Goal: Obtain resource: Download file/media

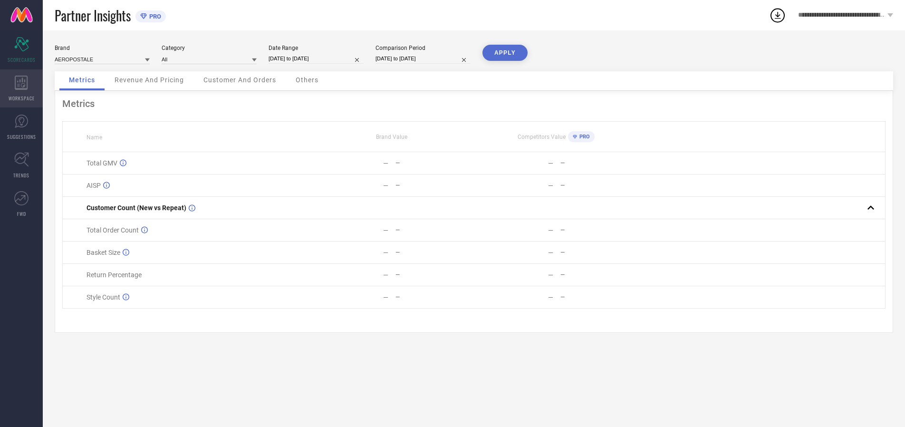
click at [21, 88] on icon at bounding box center [21, 83] width 13 height 14
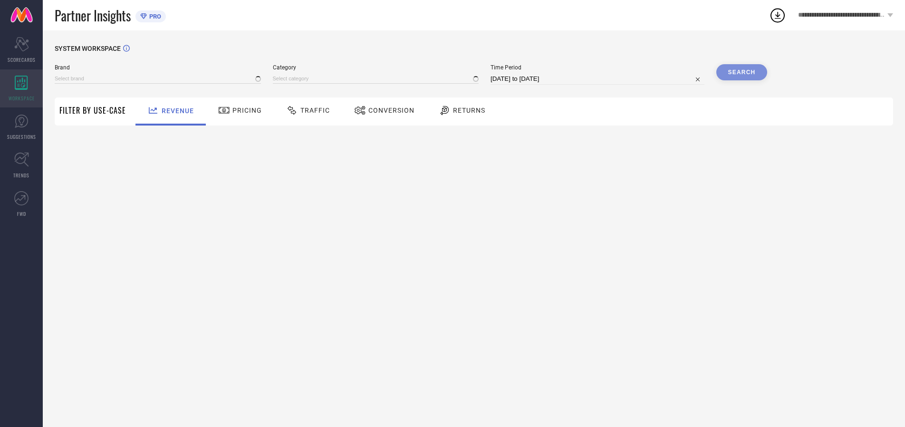
type input "AEROPOSTALE"
type input "All"
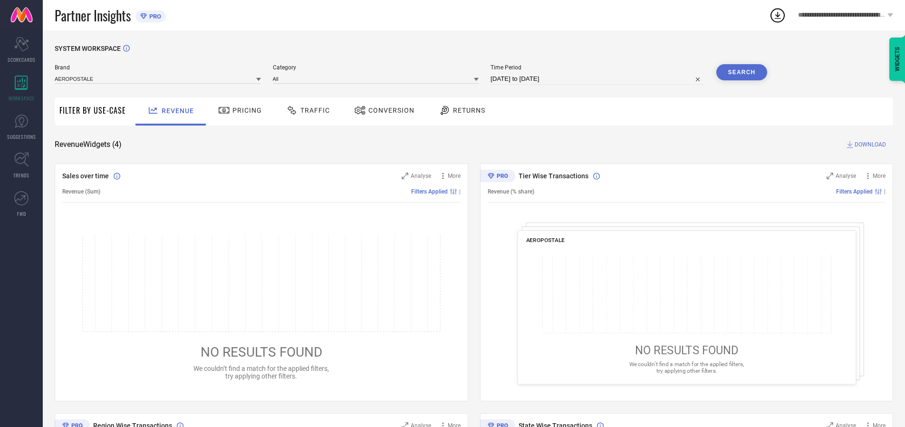
click at [388, 110] on span "Conversion" at bounding box center [392, 111] width 46 height 8
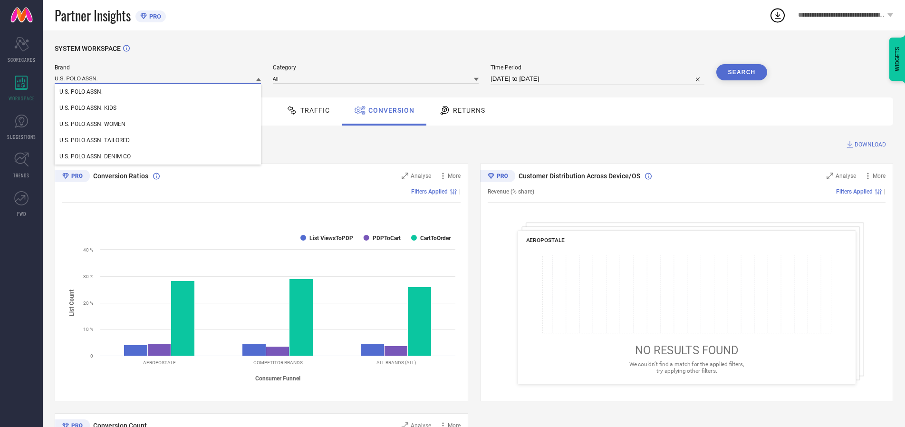
type input "U.S. POLO ASSN."
click at [81, 92] on span "U.S. POLO ASSN." at bounding box center [80, 91] width 43 height 7
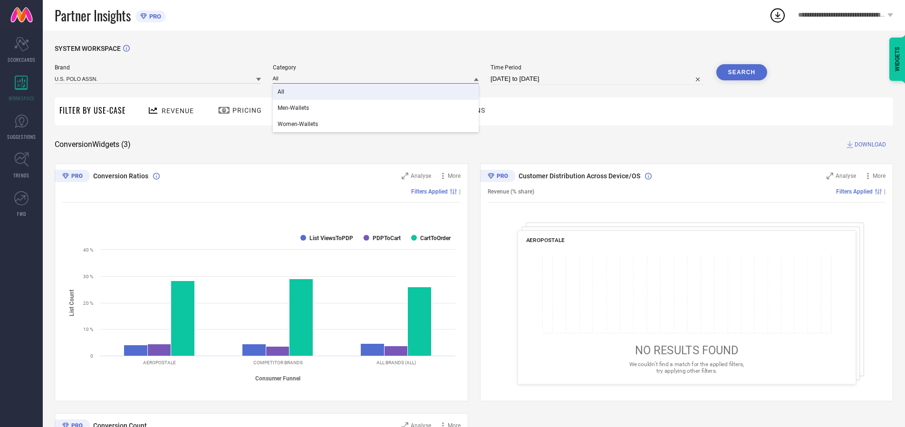
type input "All"
click at [281, 92] on span "All" at bounding box center [281, 91] width 7 height 7
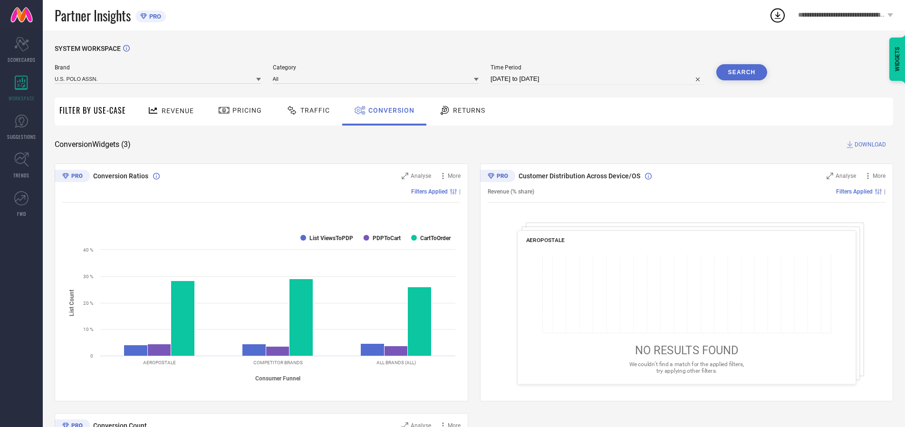
click at [598, 79] on input "[DATE] to [DATE]" at bounding box center [598, 78] width 214 height 11
select select "6"
select select "2025"
select select "7"
select select "2025"
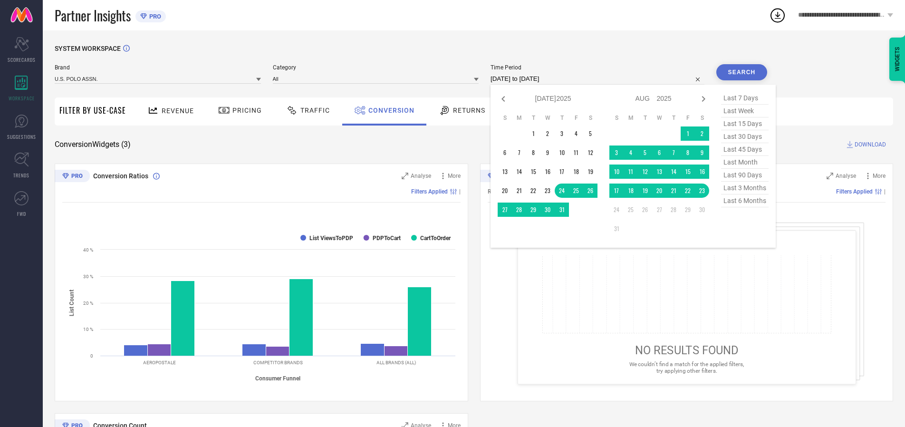
click at [619, 191] on td "17" at bounding box center [617, 191] width 14 height 14
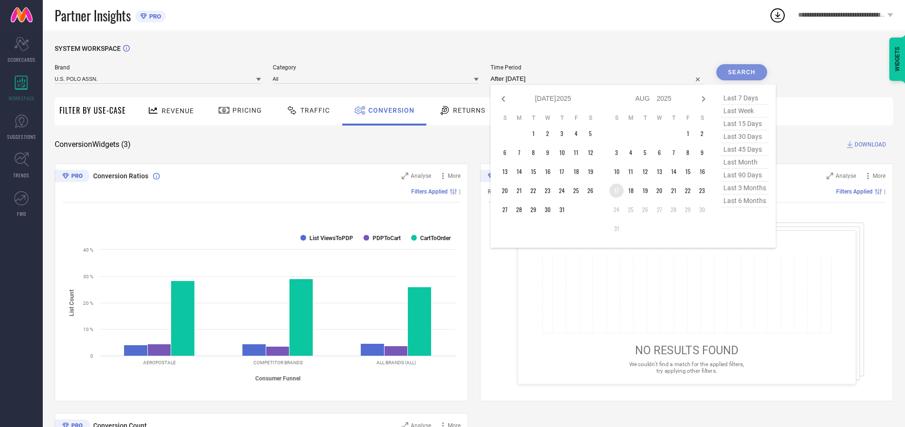
type input "[DATE] to [DATE]"
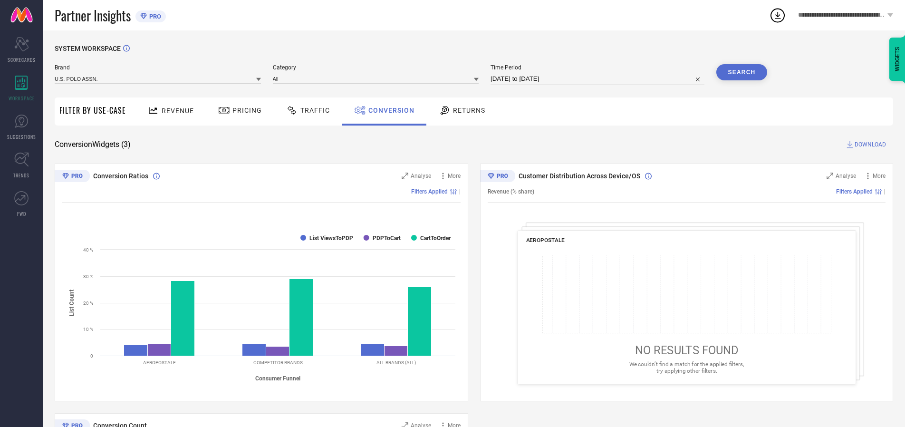
click at [742, 72] on button "Search" at bounding box center [742, 72] width 51 height 16
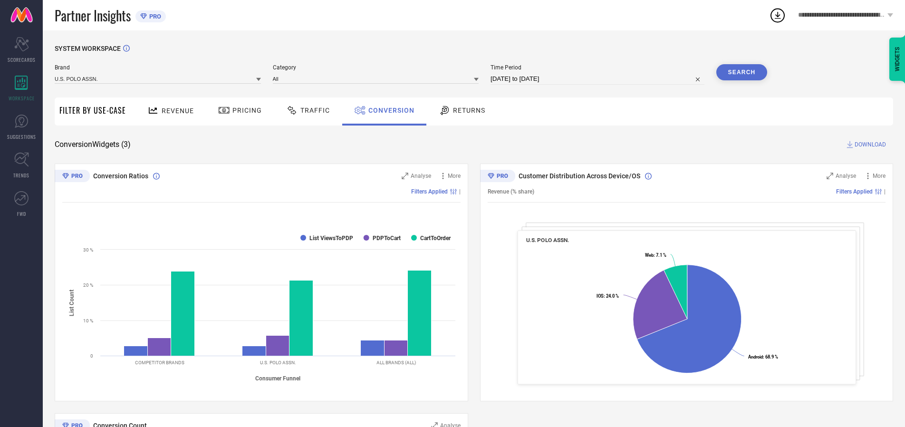
click at [871, 145] on span "DOWNLOAD" at bounding box center [870, 145] width 31 height 10
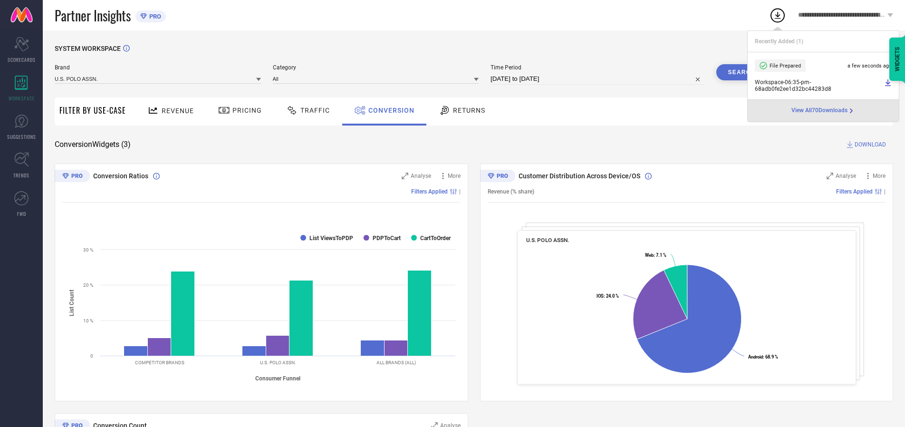
click at [389, 110] on span "Conversion" at bounding box center [392, 111] width 46 height 8
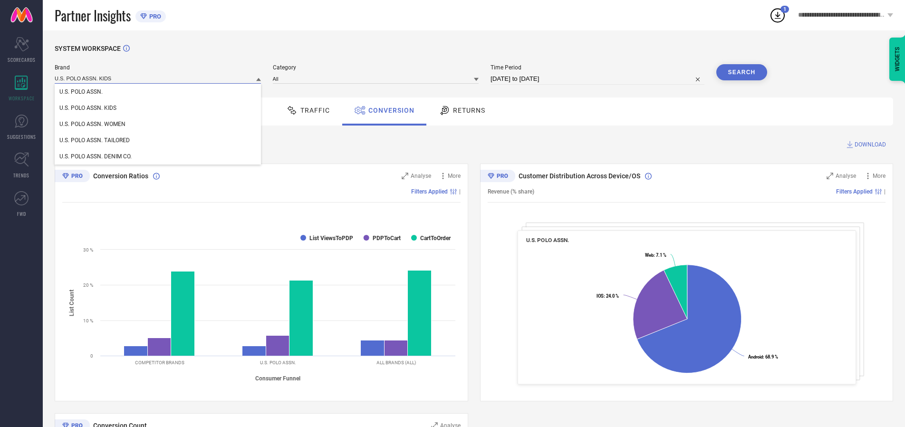
type input "U.S. POLO ASSN. KIDS"
click at [87, 108] on span "U.S. POLO ASSN. KIDS" at bounding box center [87, 108] width 57 height 7
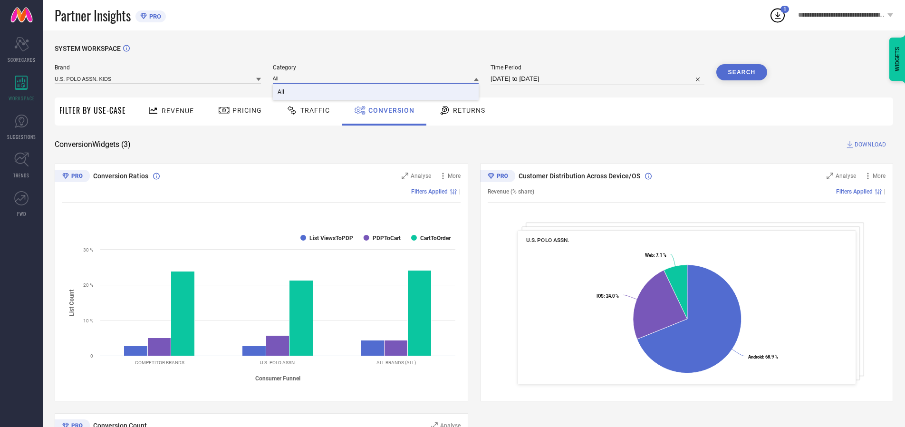
type input "All"
click at [281, 92] on span "All" at bounding box center [281, 91] width 7 height 7
click at [742, 72] on button "Search" at bounding box center [742, 72] width 51 height 16
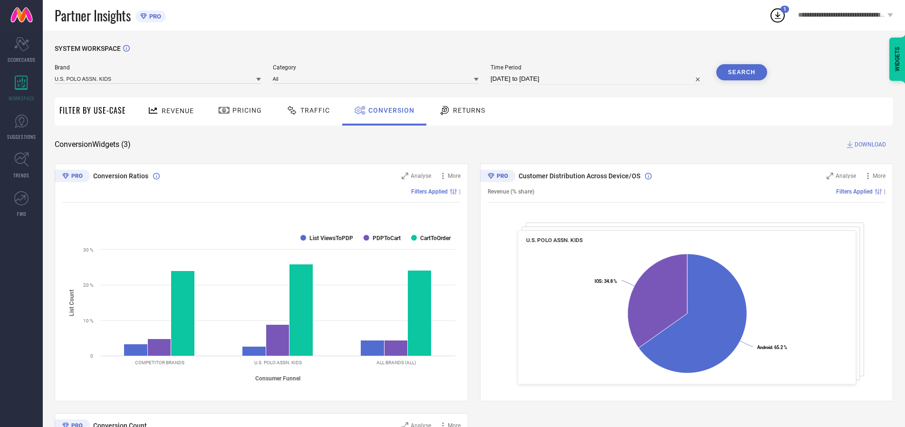
click at [871, 145] on span "DOWNLOAD" at bounding box center [870, 145] width 31 height 10
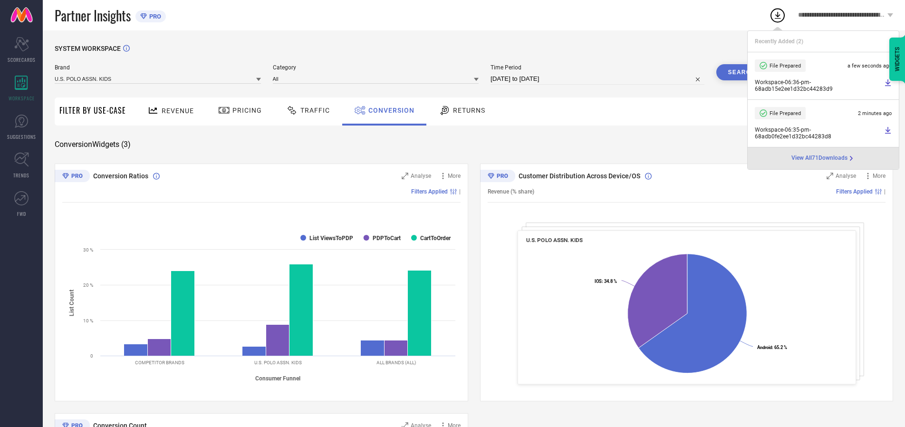
click at [389, 110] on span "Conversion" at bounding box center [392, 111] width 46 height 8
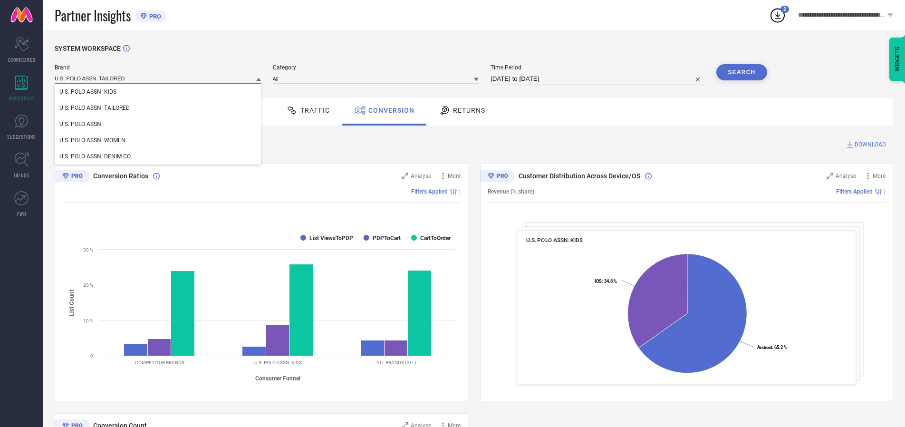
type input "U.S. POLO ASSN. TAILORED"
click at [95, 108] on span "U.S. POLO ASSN. TAILORED" at bounding box center [94, 108] width 70 height 7
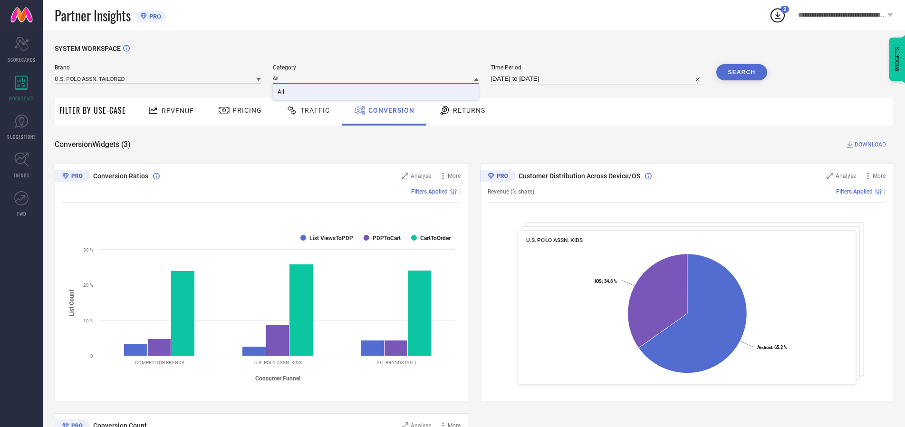
type input "All"
click at [281, 92] on span "All" at bounding box center [281, 91] width 7 height 7
click at [742, 72] on button "Search" at bounding box center [742, 72] width 51 height 16
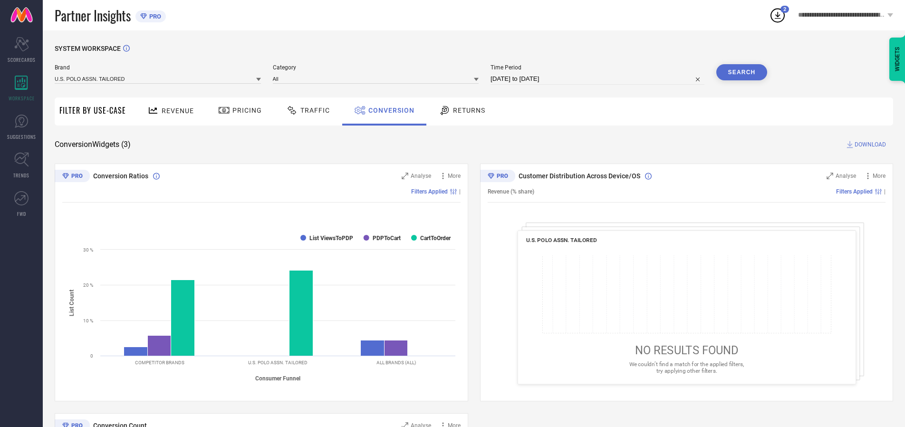
click at [871, 145] on span "DOWNLOAD" at bounding box center [870, 145] width 31 height 10
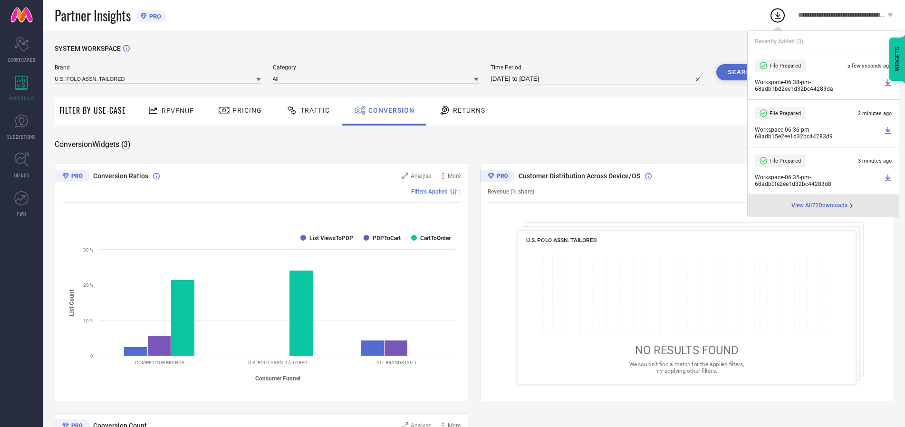
click at [389, 110] on span "Conversion" at bounding box center [392, 111] width 46 height 8
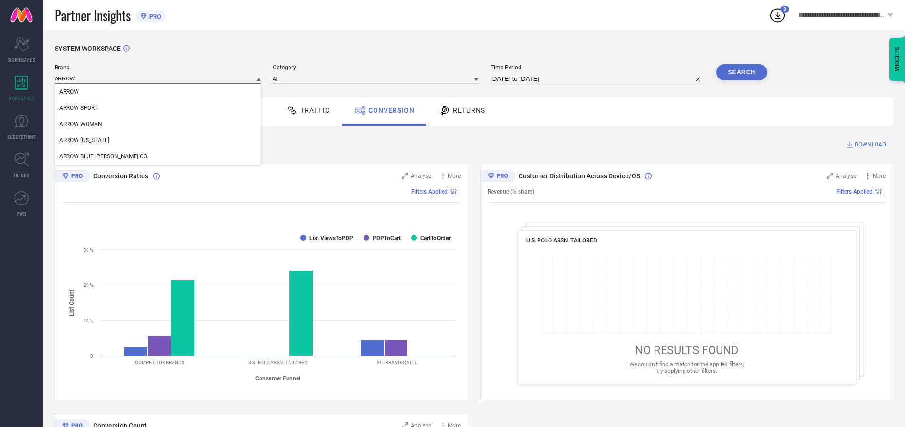
type input "ARROW"
click at [69, 92] on span "ARROW" at bounding box center [68, 91] width 19 height 7
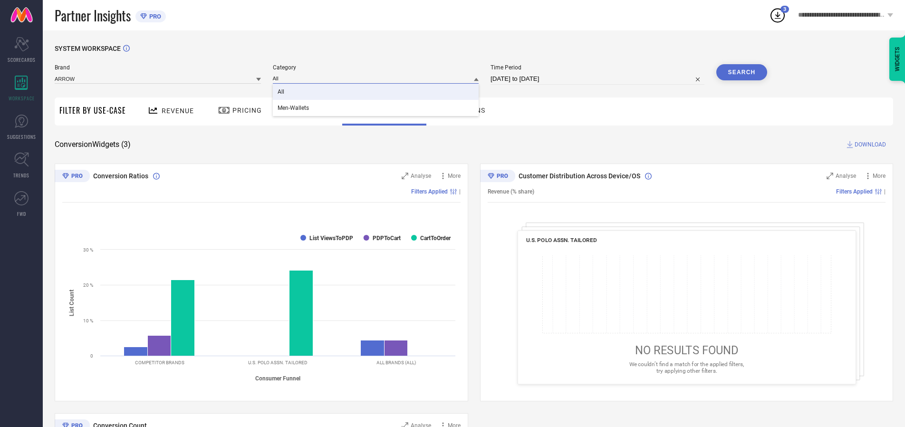
type input "All"
click at [281, 92] on span "All" at bounding box center [281, 91] width 7 height 7
click at [742, 72] on button "Search" at bounding box center [742, 72] width 51 height 16
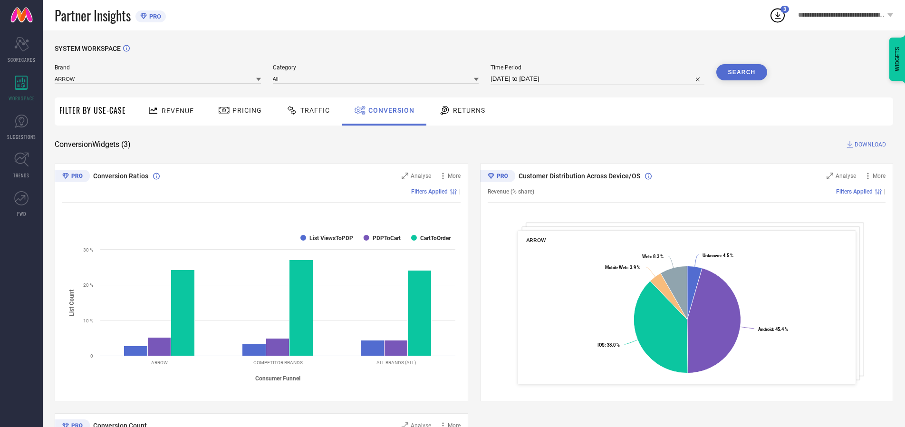
click at [871, 145] on span "DOWNLOAD" at bounding box center [870, 145] width 31 height 10
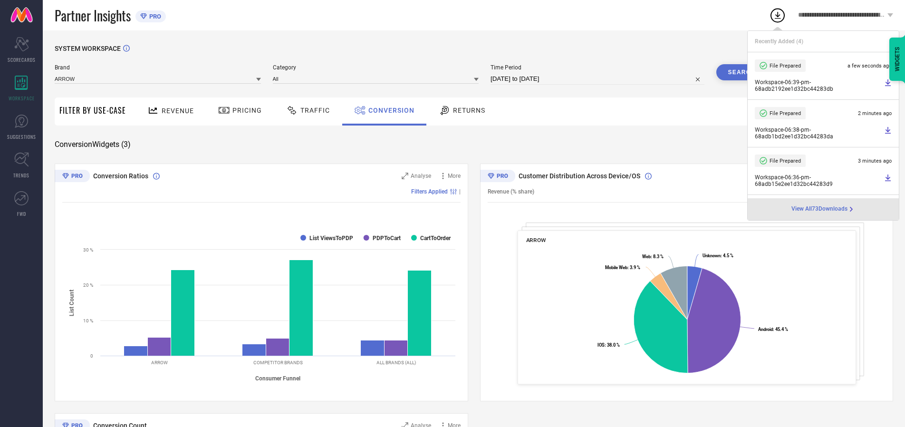
click at [389, 110] on span "Conversion" at bounding box center [392, 111] width 46 height 8
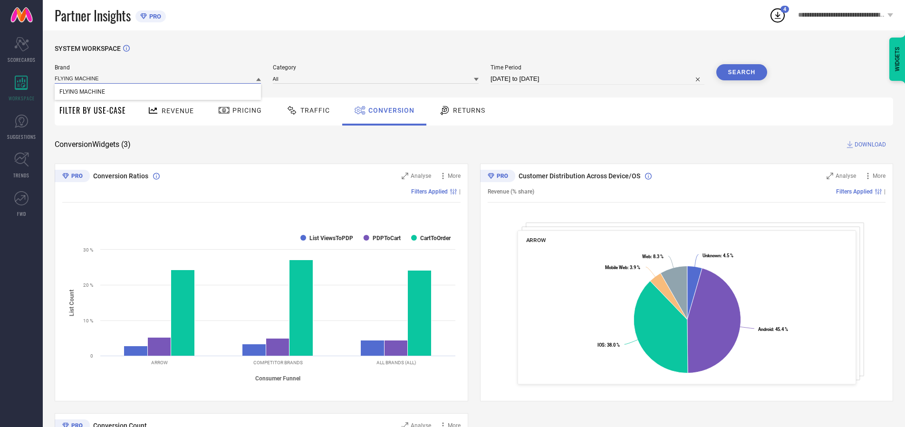
type input "FLYING MACHINE"
click at [82, 92] on span "FLYING MACHINE" at bounding box center [82, 91] width 46 height 7
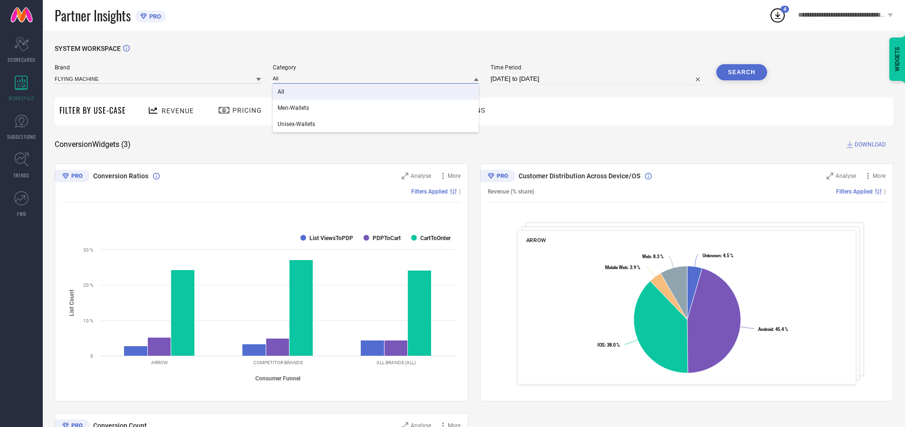
type input "All"
click at [281, 92] on span "All" at bounding box center [281, 91] width 7 height 7
click at [742, 72] on button "Search" at bounding box center [742, 72] width 51 height 16
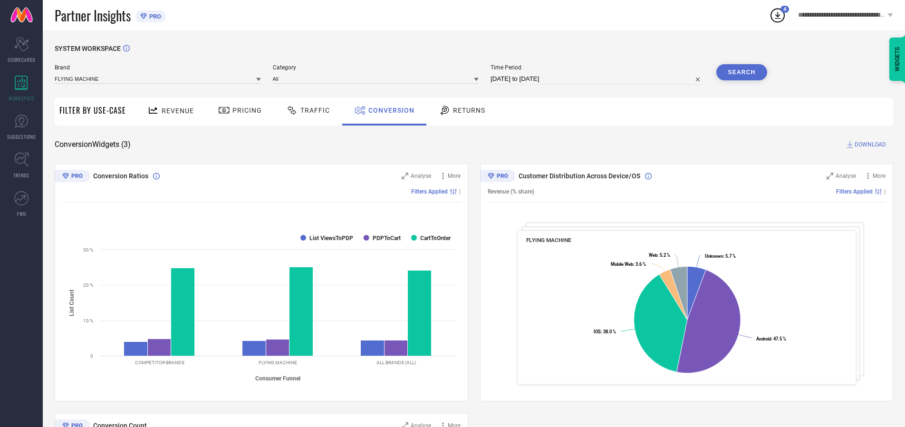
click at [871, 145] on span "DOWNLOAD" at bounding box center [870, 145] width 31 height 10
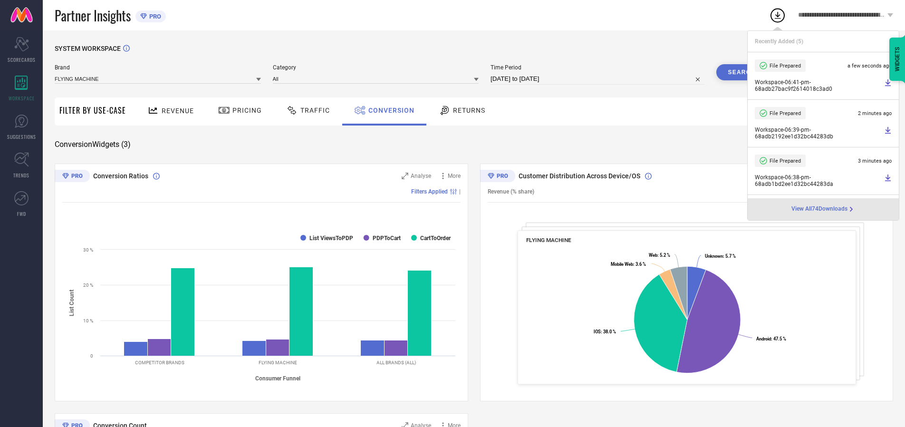
click at [389, 110] on span "Conversion" at bounding box center [392, 111] width 46 height 8
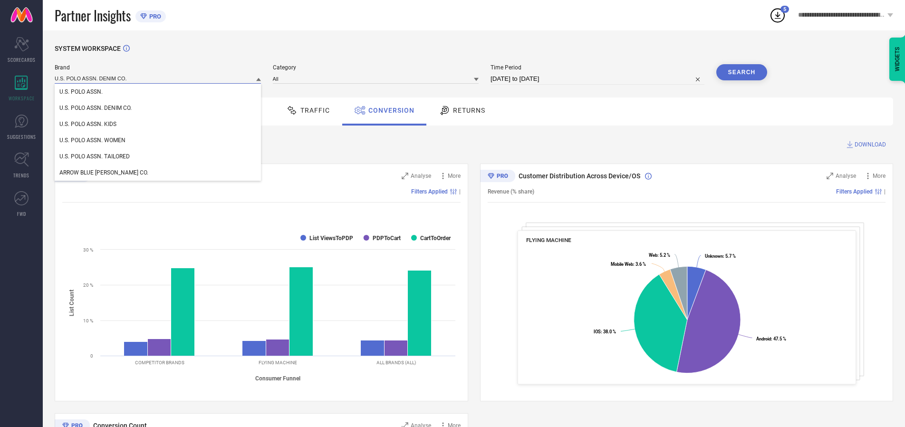
type input "U.S. POLO ASSN. DENIM CO."
click at [96, 108] on span "U.S. POLO ASSN. DENIM CO." at bounding box center [95, 108] width 72 height 7
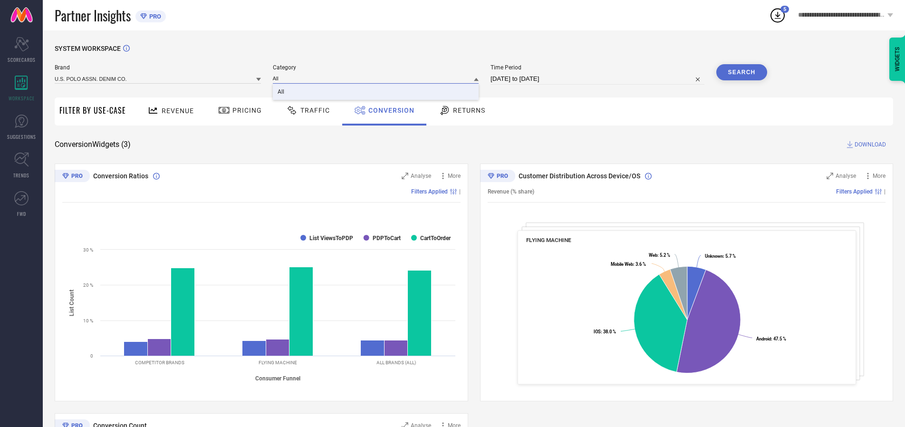
type input "All"
click at [281, 92] on span "All" at bounding box center [281, 91] width 7 height 7
click at [742, 72] on button "Search" at bounding box center [742, 72] width 51 height 16
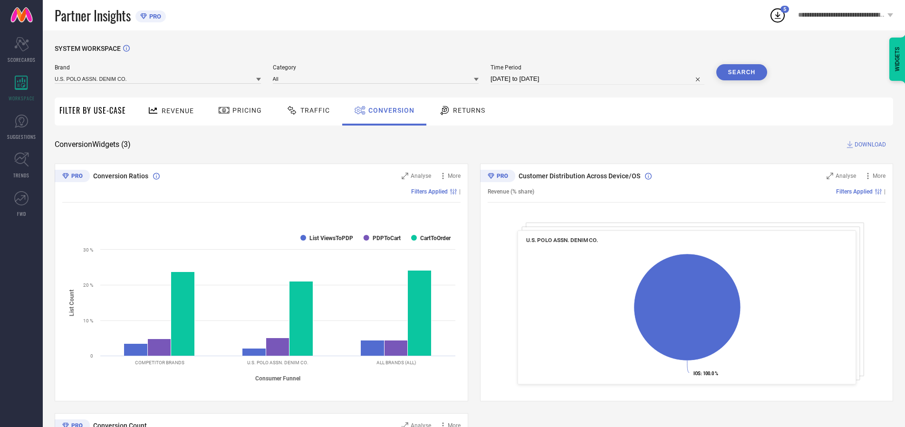
click at [871, 145] on span "DOWNLOAD" at bounding box center [870, 145] width 31 height 10
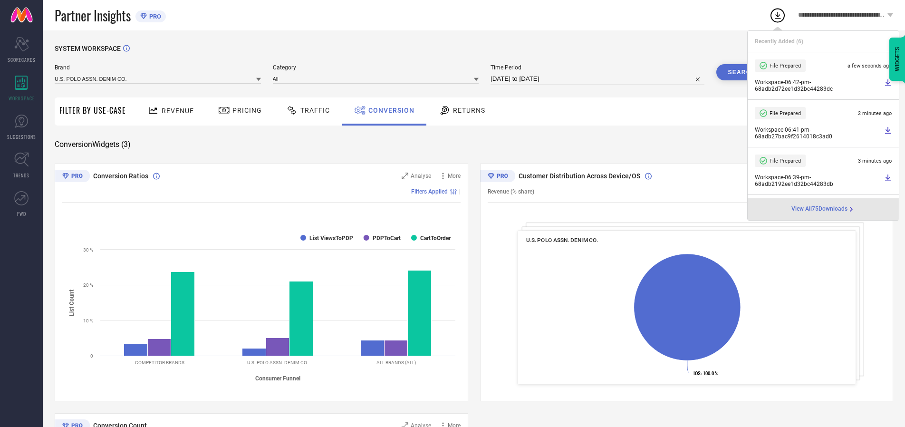
click at [389, 110] on span "Conversion" at bounding box center [392, 111] width 46 height 8
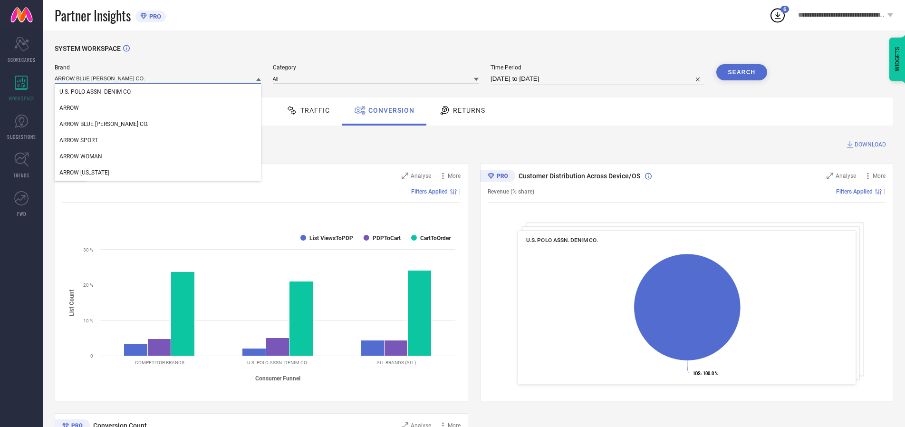
type input "ARROW BLUE [PERSON_NAME] CO."
click at [89, 125] on span "ARROW BLUE [PERSON_NAME] CO." at bounding box center [103, 124] width 89 height 7
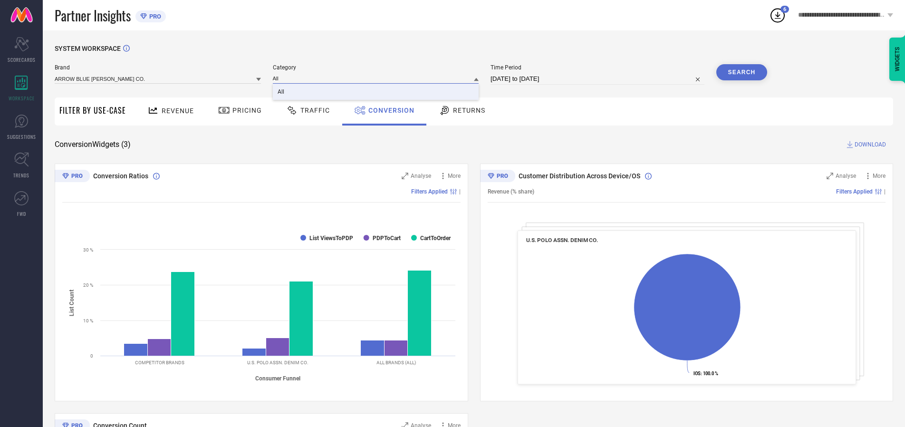
type input "All"
click at [281, 92] on span "All" at bounding box center [281, 91] width 7 height 7
click at [742, 72] on button "Search" at bounding box center [742, 72] width 51 height 16
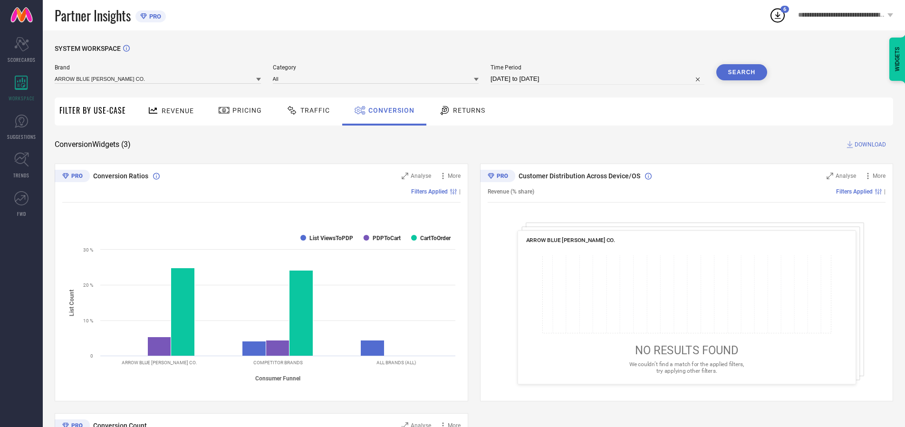
click at [871, 145] on span "DOWNLOAD" at bounding box center [870, 145] width 31 height 10
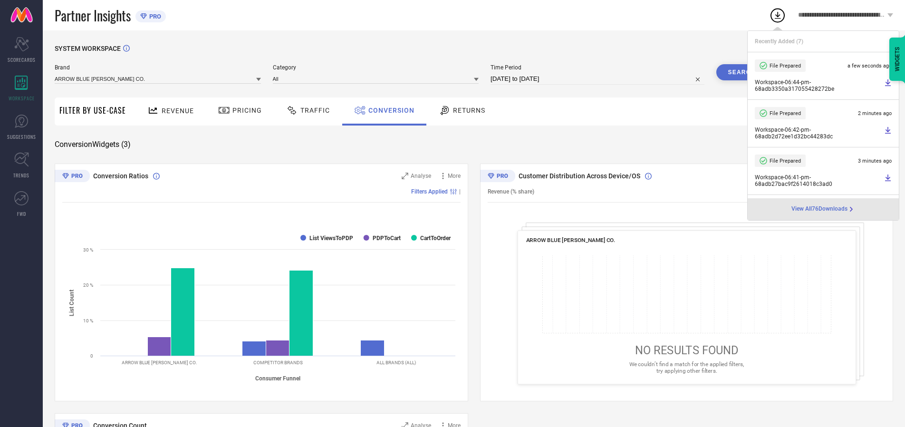
click at [389, 110] on span "Conversion" at bounding box center [392, 111] width 46 height 8
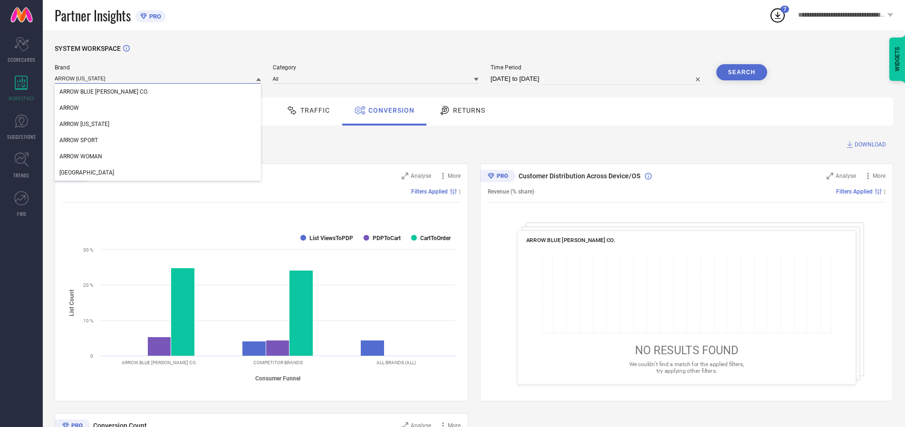
type input "ARROW [US_STATE]"
click at [84, 125] on span "ARROW [US_STATE]" at bounding box center [84, 124] width 50 height 7
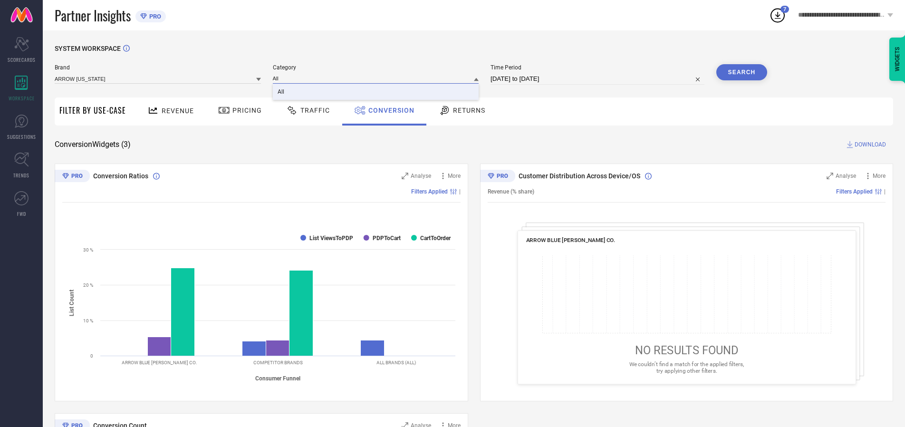
type input "All"
click at [281, 92] on span "All" at bounding box center [281, 91] width 7 height 7
click at [742, 72] on button "Search" at bounding box center [742, 72] width 51 height 16
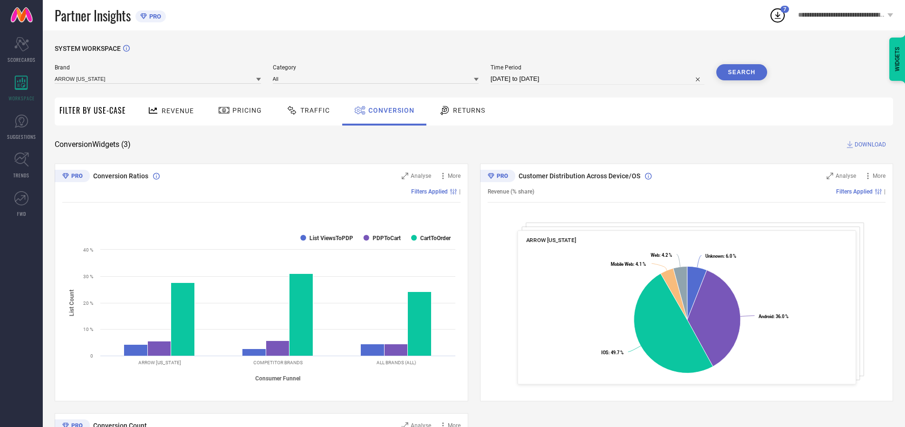
click at [871, 145] on span "DOWNLOAD" at bounding box center [870, 145] width 31 height 10
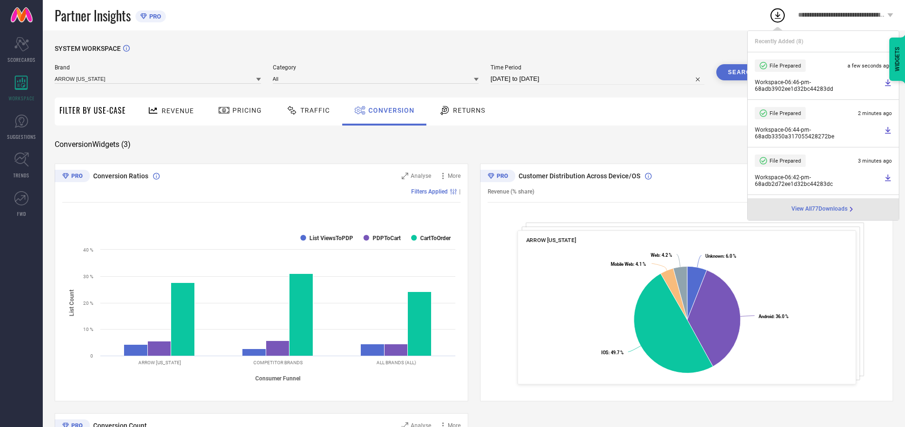
click at [389, 110] on span "Conversion" at bounding box center [392, 111] width 46 height 8
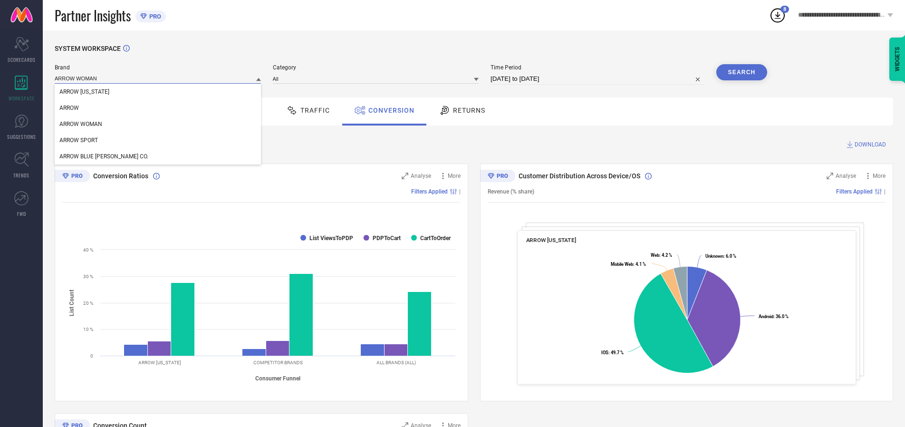
type input "ARROW WOMAN"
click at [81, 125] on span "ARROW WOMAN" at bounding box center [80, 124] width 43 height 7
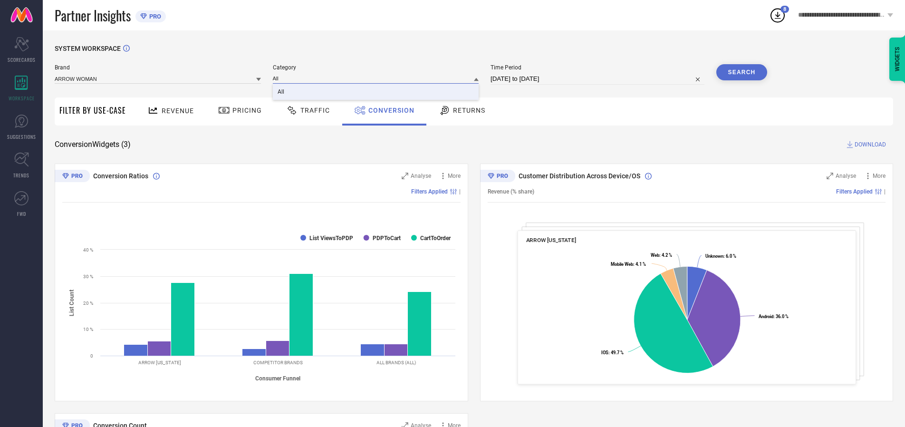
type input "All"
click at [281, 92] on span "All" at bounding box center [281, 91] width 7 height 7
click at [742, 72] on button "Search" at bounding box center [742, 72] width 51 height 16
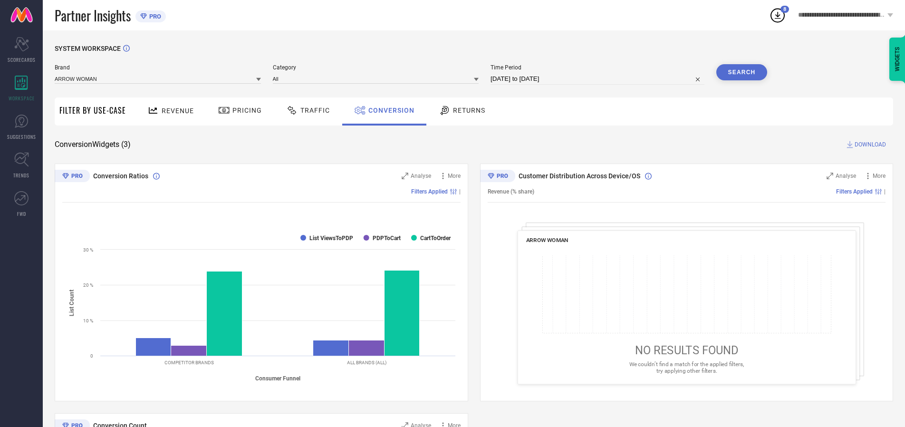
click at [871, 145] on span "DOWNLOAD" at bounding box center [870, 145] width 31 height 10
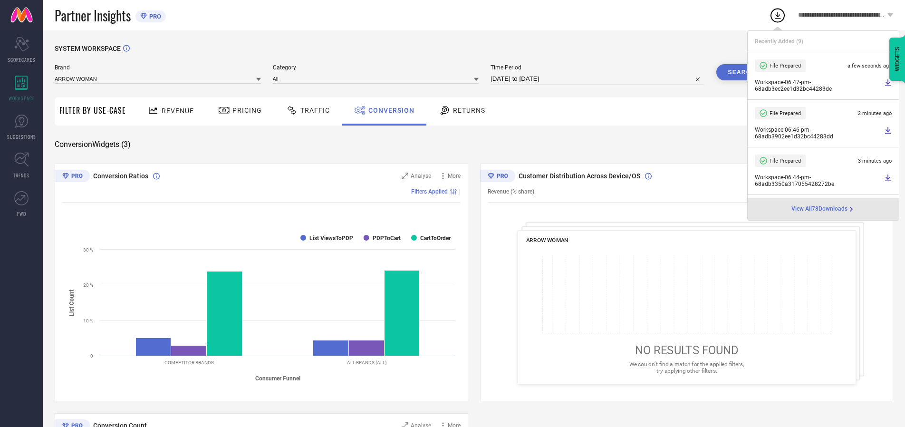
click at [389, 110] on span "Conversion" at bounding box center [392, 111] width 46 height 8
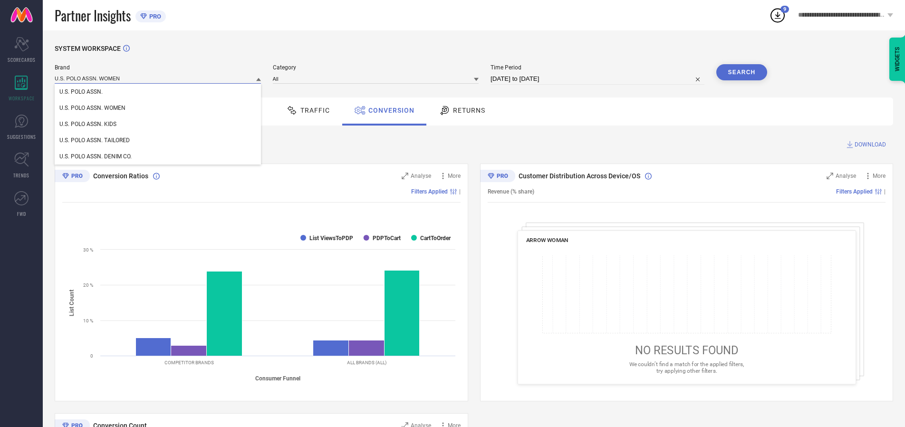
type input "U.S. POLO ASSN. WOMEN"
click at [92, 108] on span "U.S. POLO ASSN. WOMEN" at bounding box center [92, 108] width 66 height 7
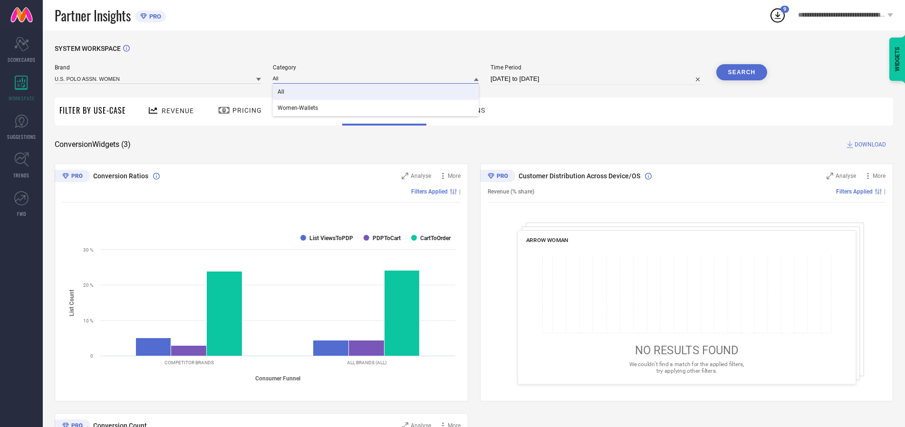
type input "All"
click at [281, 92] on span "All" at bounding box center [281, 91] width 7 height 7
click at [742, 72] on button "Search" at bounding box center [742, 72] width 51 height 16
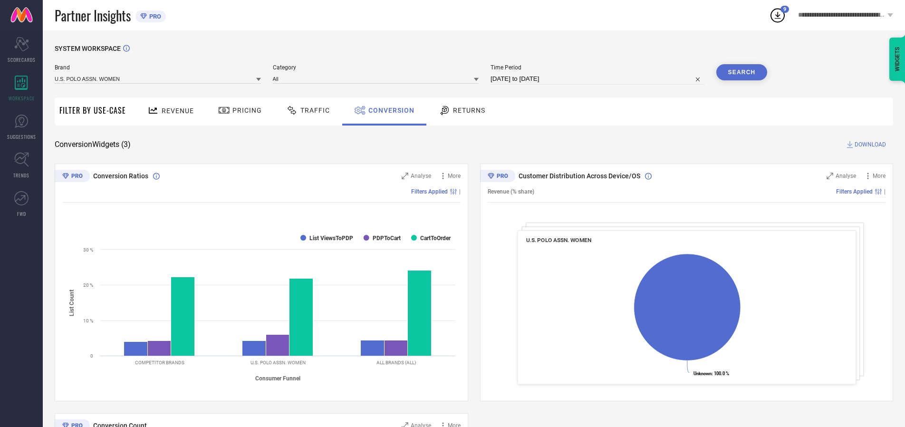
click at [871, 145] on span "DOWNLOAD" at bounding box center [870, 145] width 31 height 10
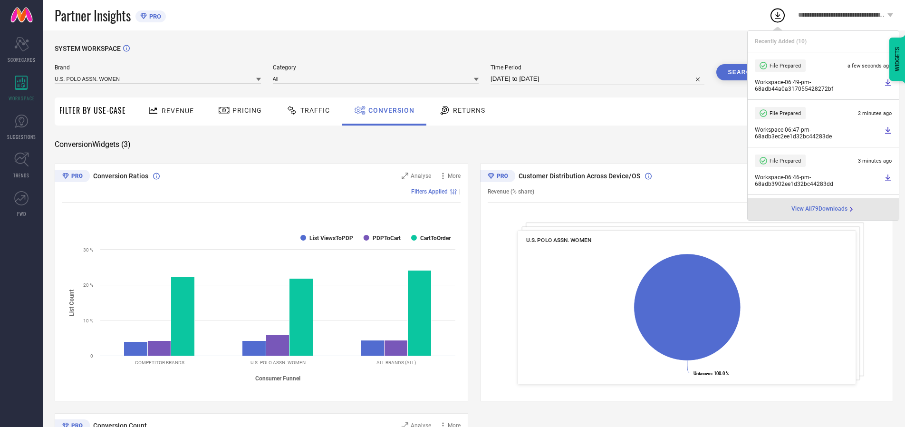
click at [389, 110] on span "Conversion" at bounding box center [392, 111] width 46 height 8
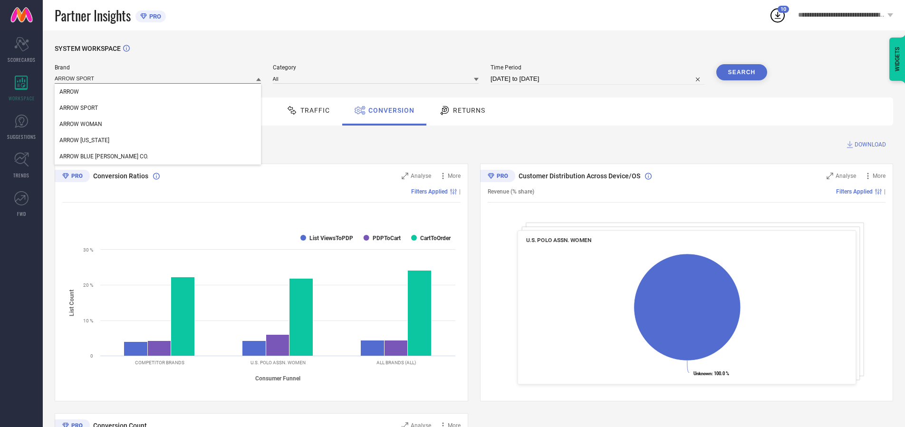
type input "ARROW SPORT"
click at [78, 108] on span "ARROW SPORT" at bounding box center [78, 108] width 39 height 7
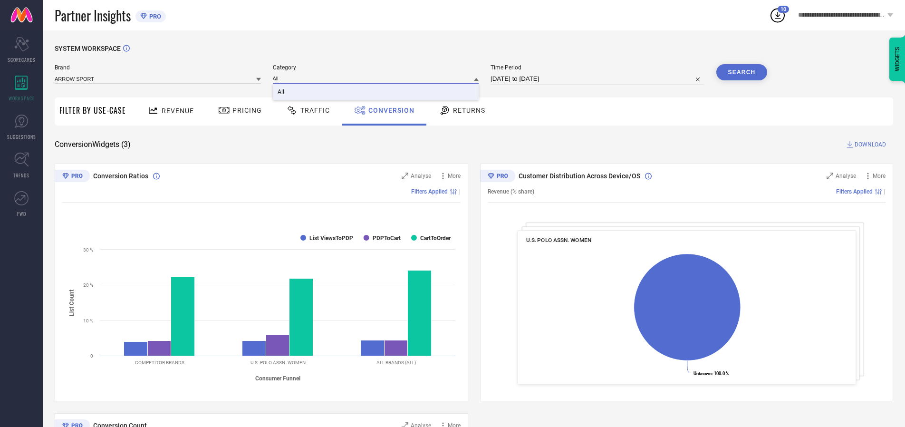
type input "All"
click at [281, 92] on span "All" at bounding box center [281, 91] width 7 height 7
click at [742, 72] on button "Search" at bounding box center [742, 72] width 51 height 16
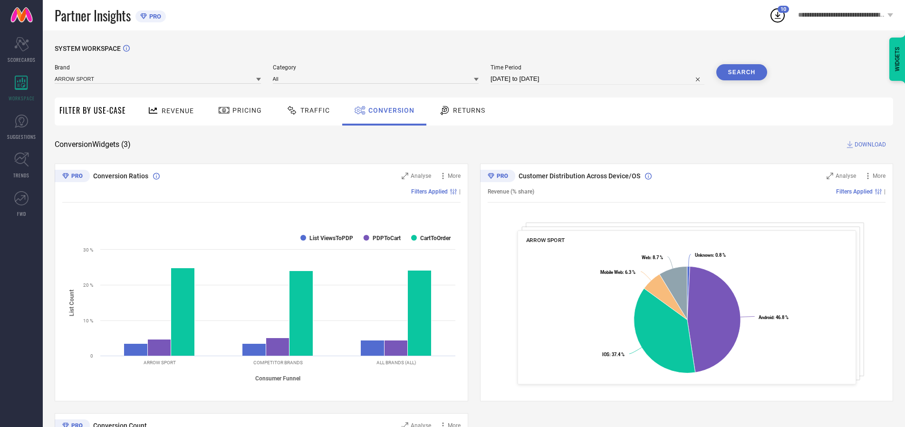
click at [871, 145] on span "DOWNLOAD" at bounding box center [870, 145] width 31 height 10
